Goal: Find specific page/section: Find specific page/section

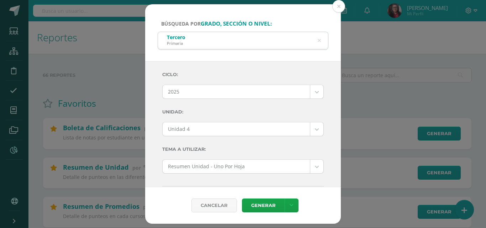
select select "Unidad 4"
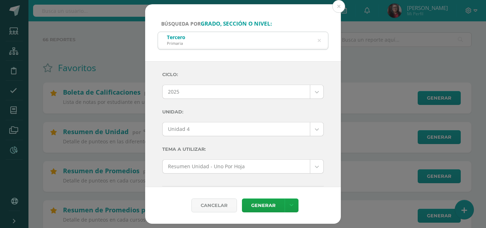
drag, startPoint x: 338, startPoint y: 8, endPoint x: 325, endPoint y: 18, distance: 15.9
click at [337, 8] on button at bounding box center [338, 6] width 13 height 13
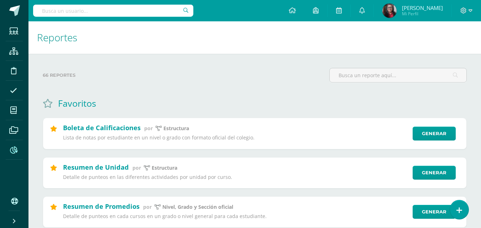
click at [85, 14] on input "text" at bounding box center [113, 11] width 160 height 12
type input "[PERSON_NAME]"
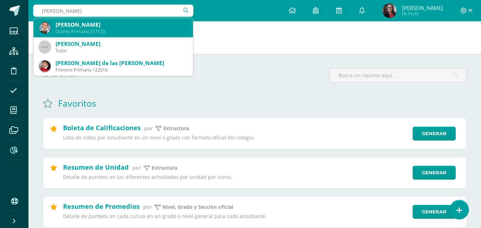
click at [92, 23] on div "[PERSON_NAME]" at bounding box center [122, 24] width 132 height 7
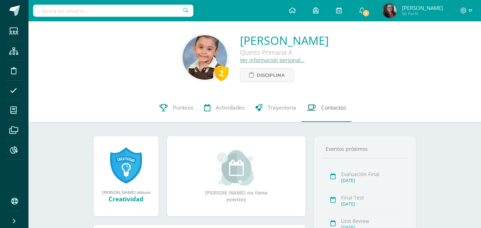
click at [339, 106] on span "Contactos" at bounding box center [333, 107] width 25 height 7
